Goal: Find specific page/section: Find specific page/section

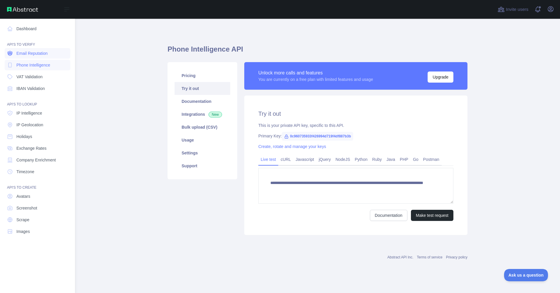
click at [36, 54] on span "Email Reputation" at bounding box center [31, 53] width 31 height 6
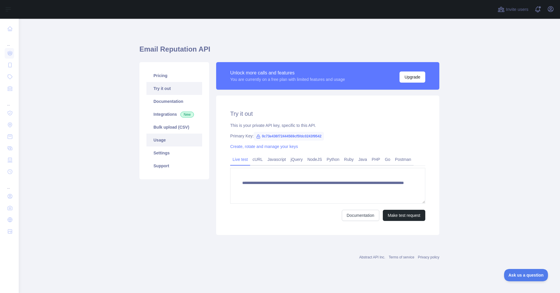
click at [161, 141] on link "Usage" at bounding box center [174, 139] width 56 height 13
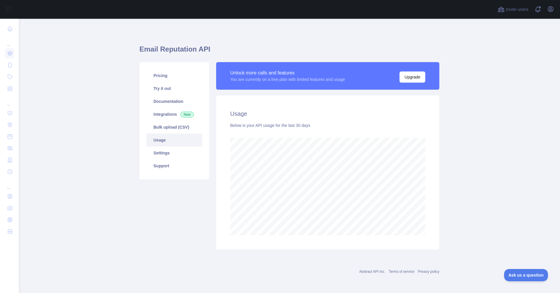
scroll to position [274, 541]
click at [348, 38] on div "Email Reputation API Pricing Try it out Documentation Integrations New Bulk upl…" at bounding box center [289, 145] width 300 height 224
